Goal: Information Seeking & Learning: Learn about a topic

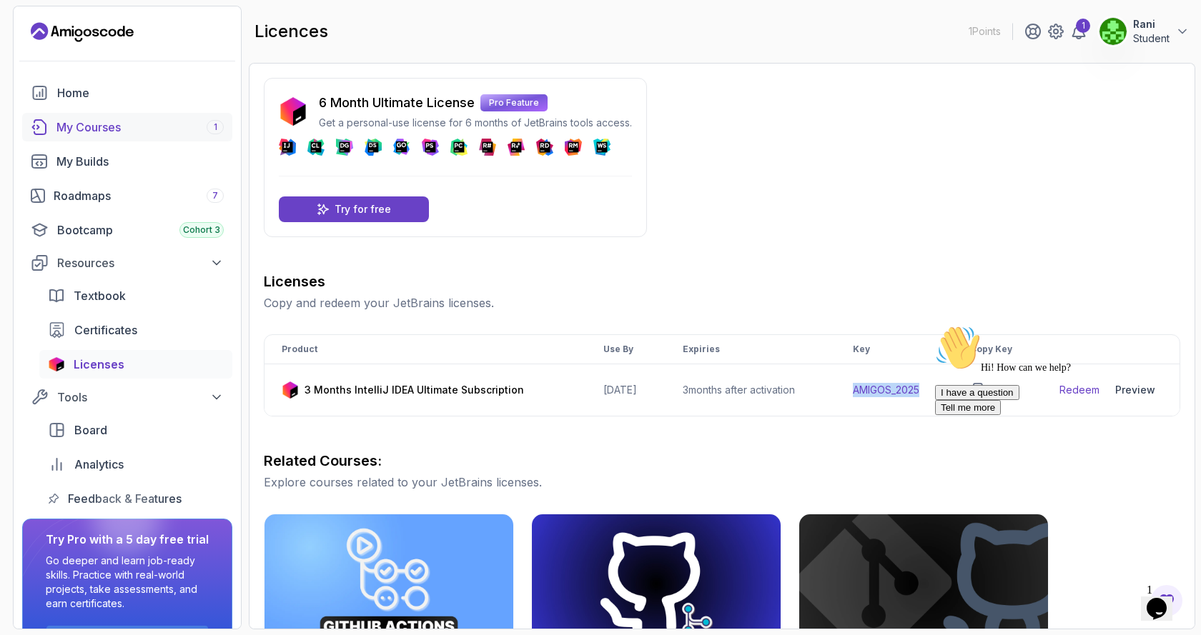
click at [99, 123] on div "My Courses 1" at bounding box center [139, 127] width 167 height 17
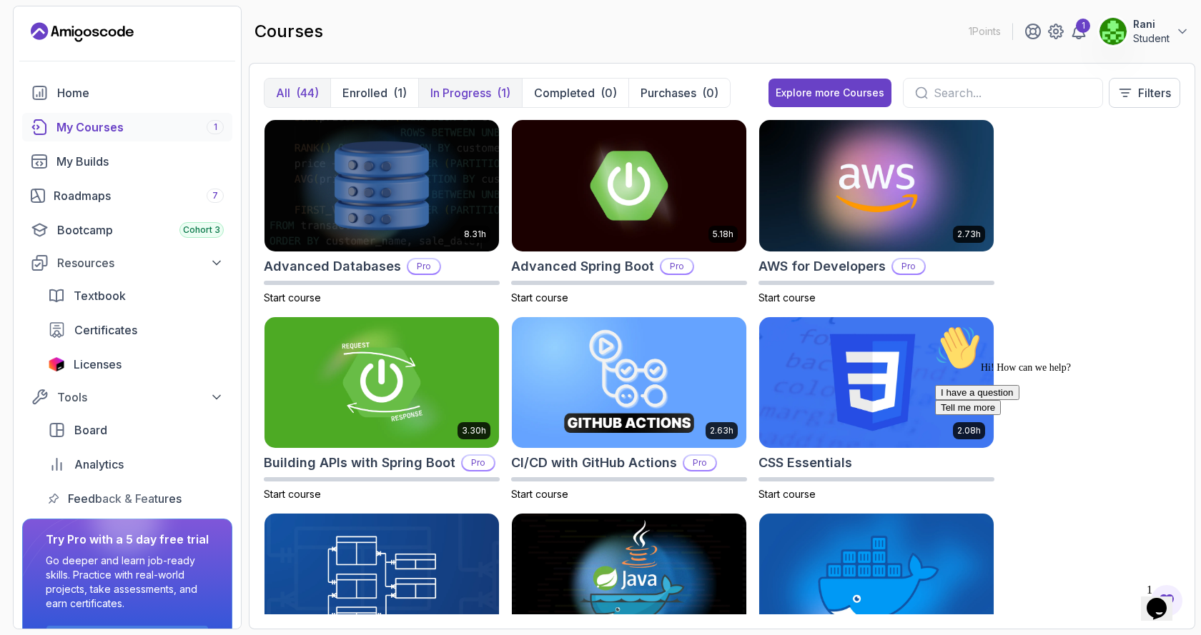
click at [486, 98] on p "In Progress" at bounding box center [460, 92] width 61 height 17
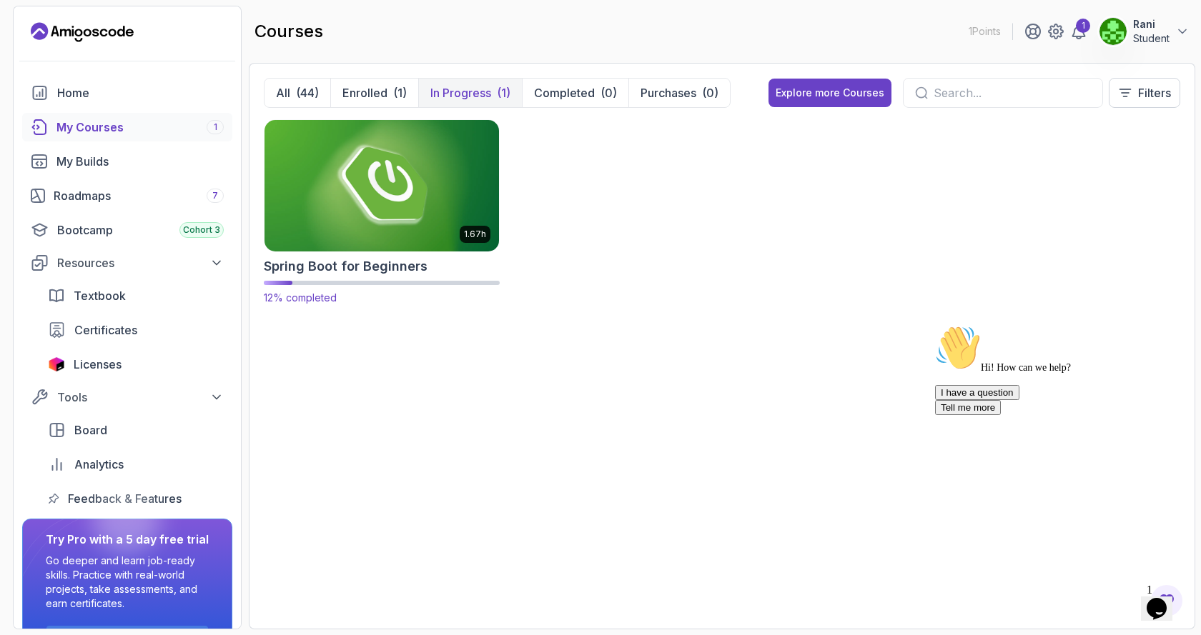
click at [438, 218] on img at bounding box center [382, 186] width 246 height 138
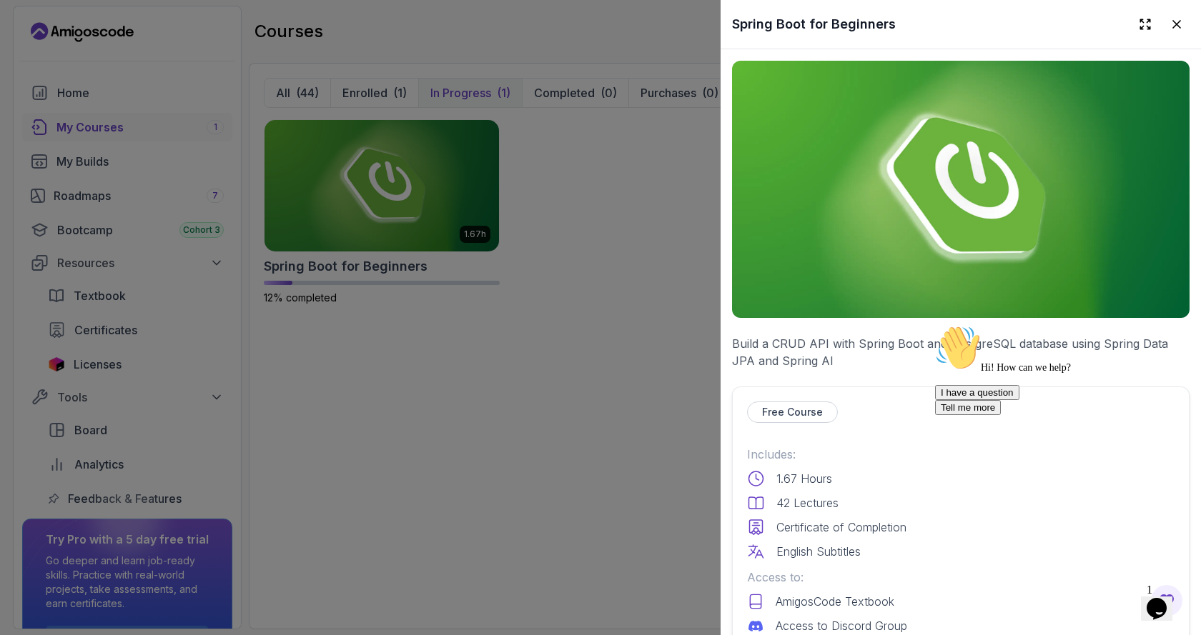
scroll to position [286, 0]
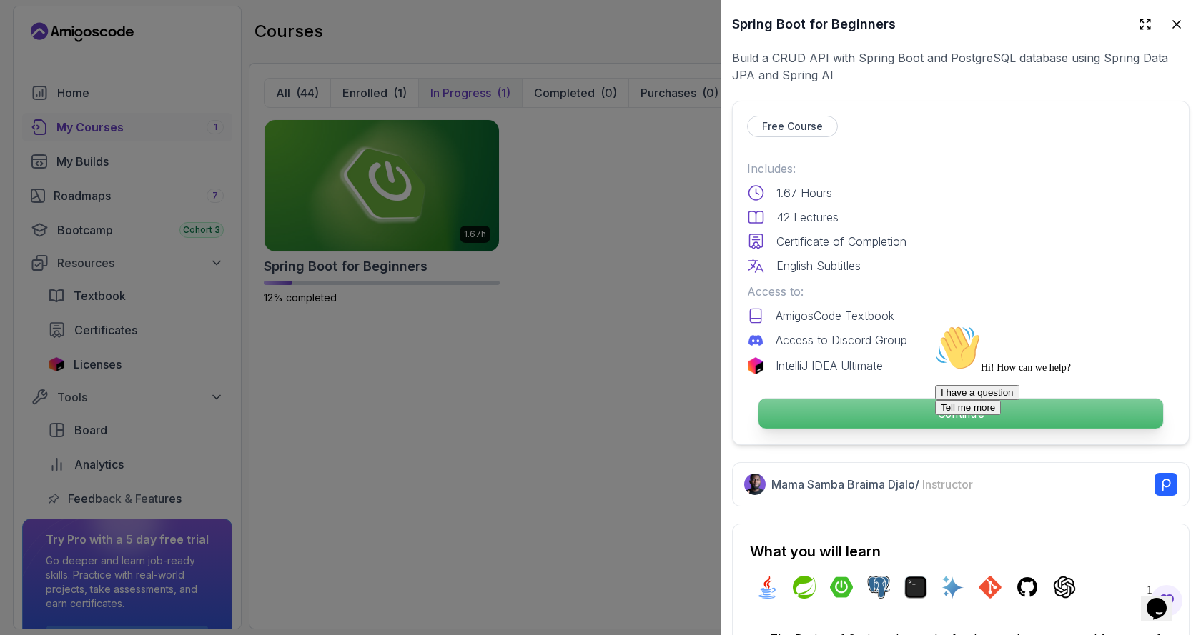
click at [886, 417] on p "Continue" at bounding box center [960, 414] width 405 height 30
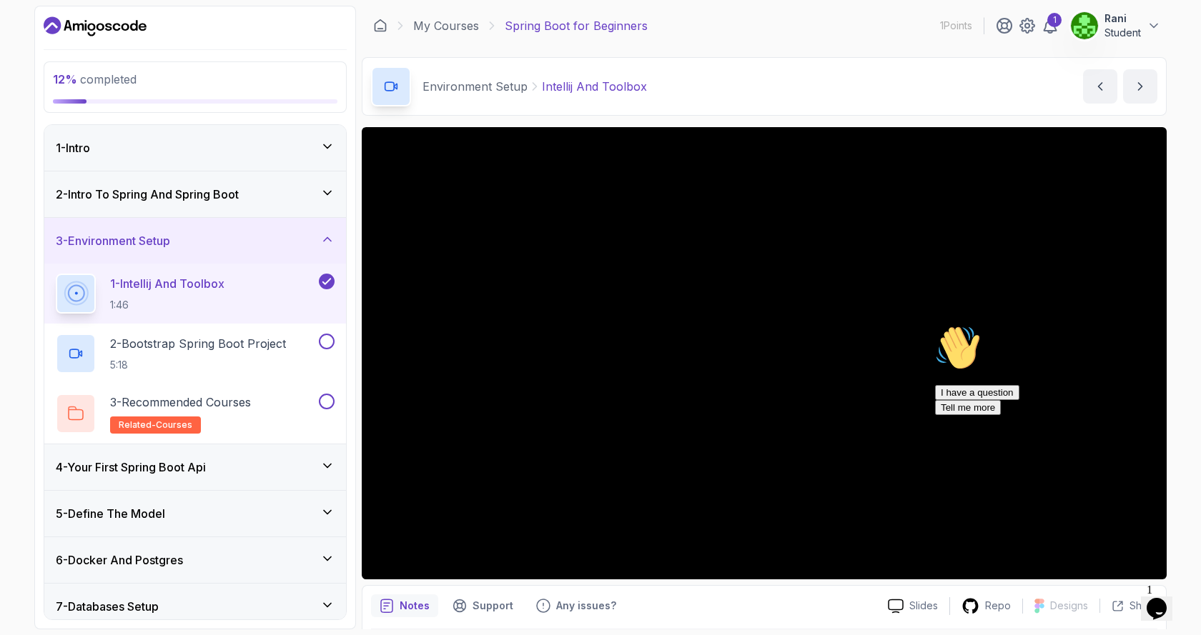
click at [158, 465] on h3 "4 - Your First Spring Boot Api" at bounding box center [131, 467] width 150 height 17
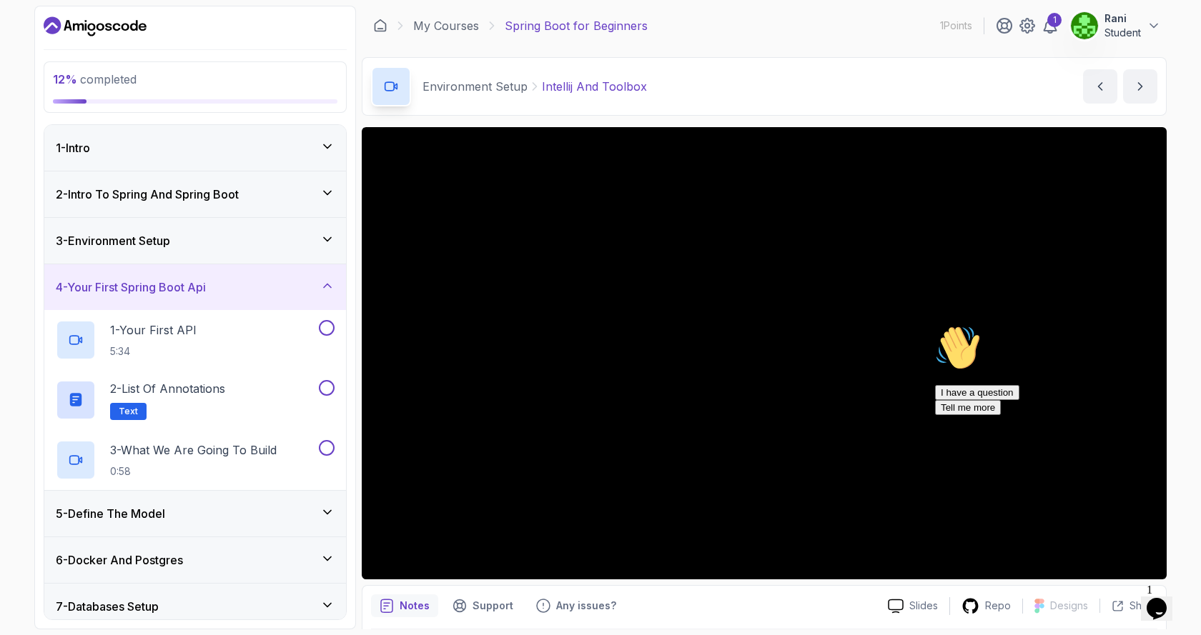
click at [143, 242] on h3 "3 - Environment Setup" at bounding box center [113, 240] width 114 height 17
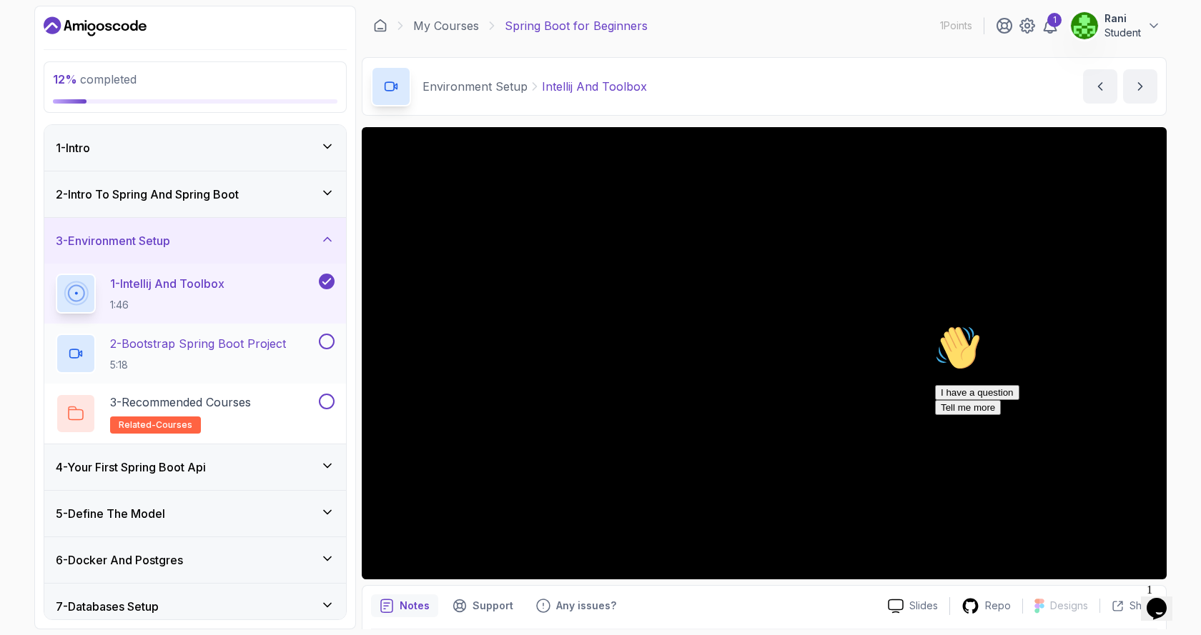
click at [182, 348] on p "2 - Bootstrap Spring Boot Project" at bounding box center [198, 343] width 176 height 17
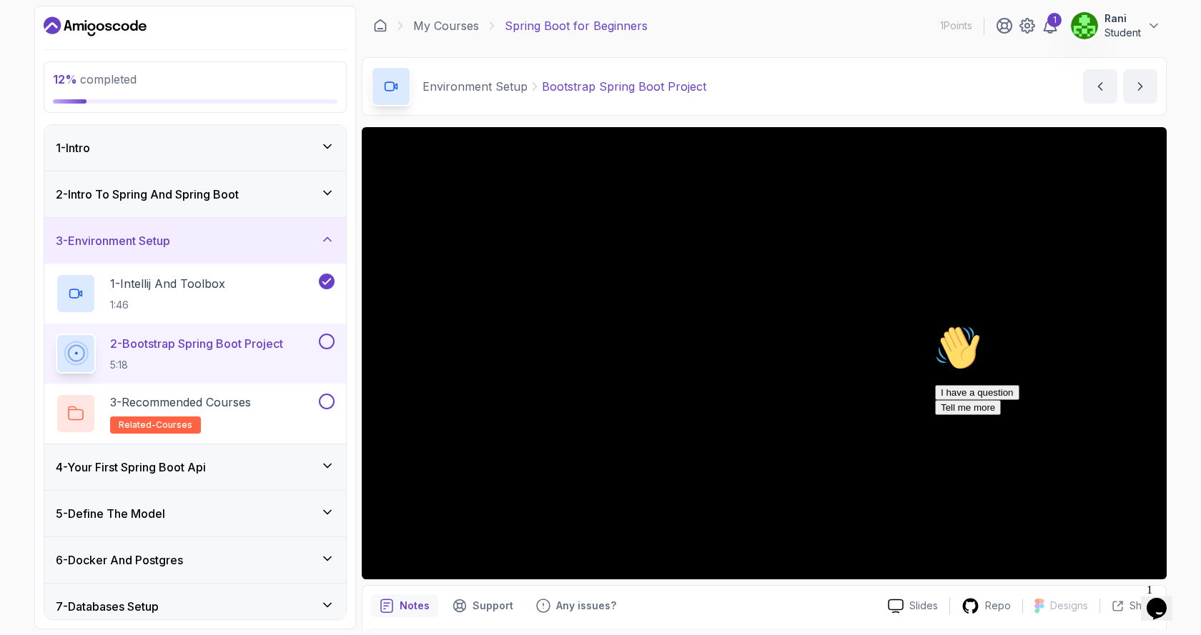
scroll to position [49, 0]
